Goal: Information Seeking & Learning: Learn about a topic

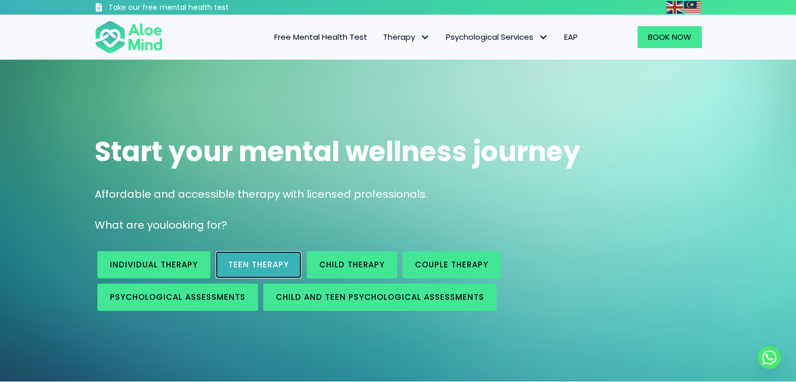
click at [283, 264] on span "Teen Therapy" at bounding box center [258, 264] width 61 height 11
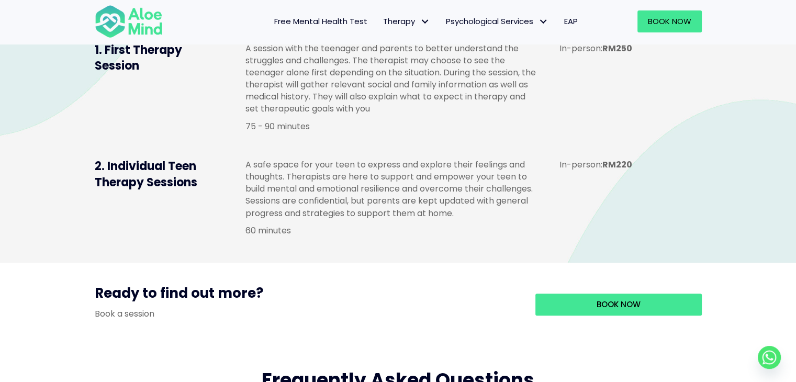
scroll to position [780, 0]
click at [354, 22] on span "Free Mental Health Test" at bounding box center [320, 21] width 93 height 11
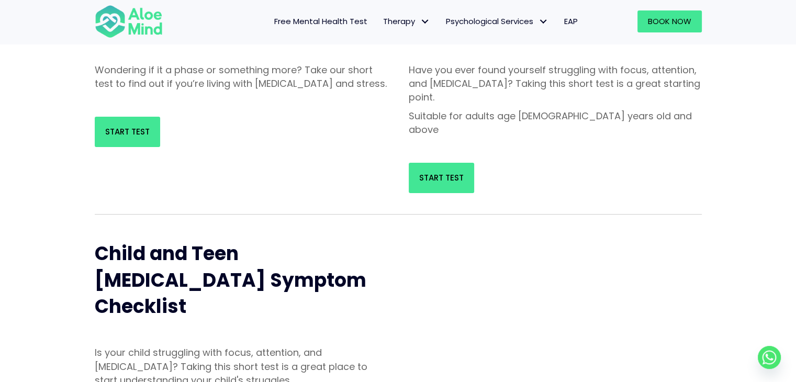
scroll to position [297, 0]
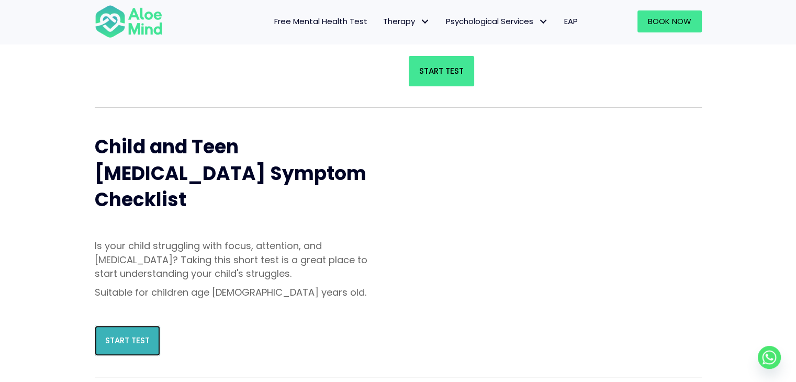
click at [128, 335] on span "Start Test" at bounding box center [127, 340] width 44 height 11
